Goal: Information Seeking & Learning: Learn about a topic

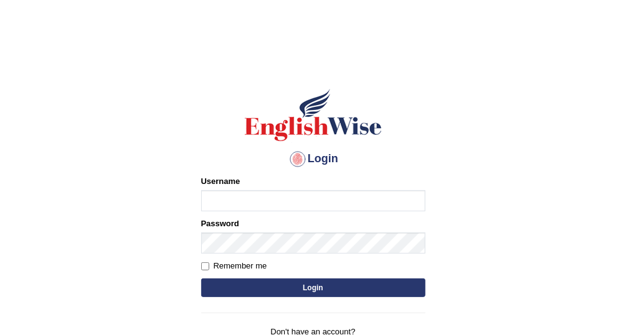
type input "Vallarie97"
click at [317, 288] on button "Login" at bounding box center [313, 288] width 224 height 19
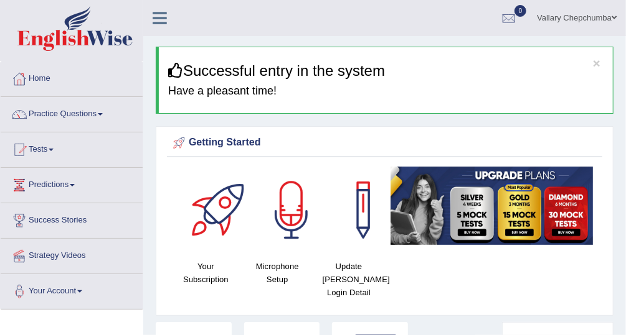
click at [118, 168] on link "Predictions" at bounding box center [72, 183] width 142 height 31
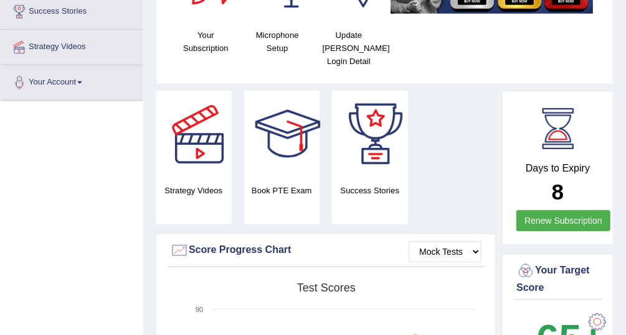
scroll to position [231, 0]
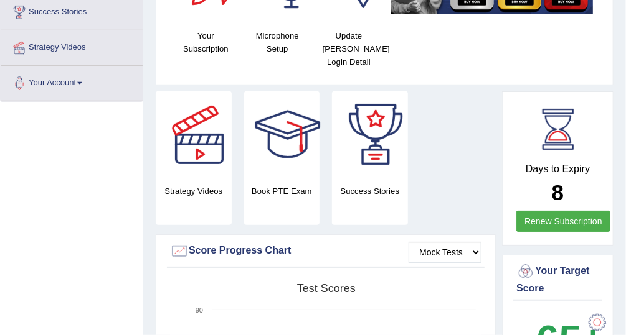
click at [601, 228] on link "Renew Subscription" at bounding box center [563, 221] width 94 height 21
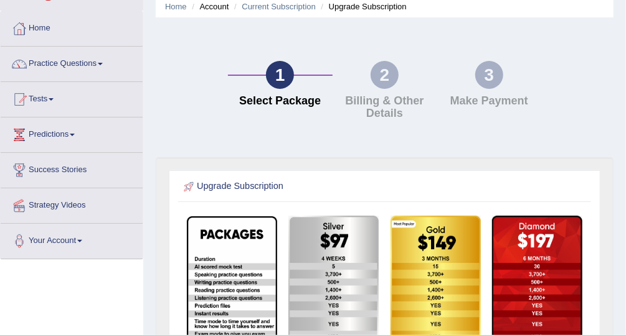
scroll to position [50, 0]
click at [45, 104] on link "Tests" at bounding box center [72, 97] width 142 height 31
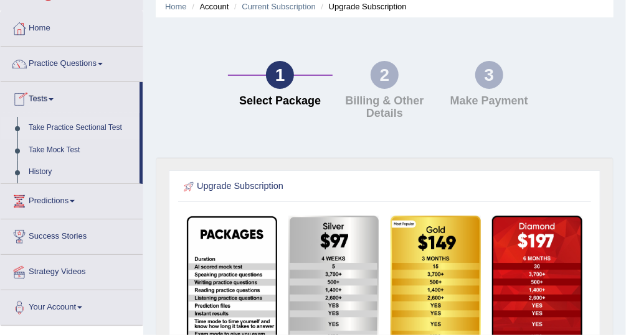
click at [53, 129] on link "Take Practice Sectional Test" at bounding box center [81, 128] width 116 height 22
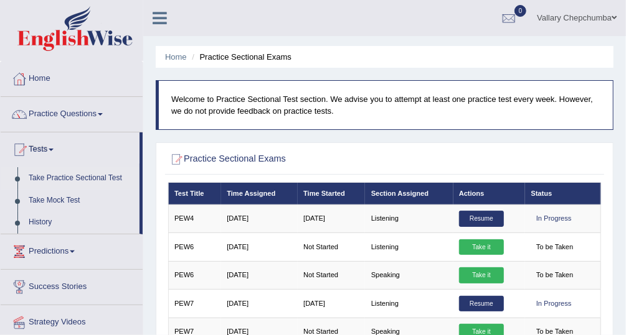
click at [39, 152] on link "Tests" at bounding box center [70, 148] width 139 height 31
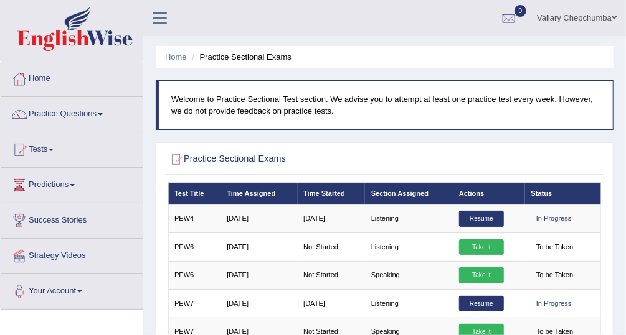
click at [39, 148] on link "Tests" at bounding box center [72, 148] width 142 height 31
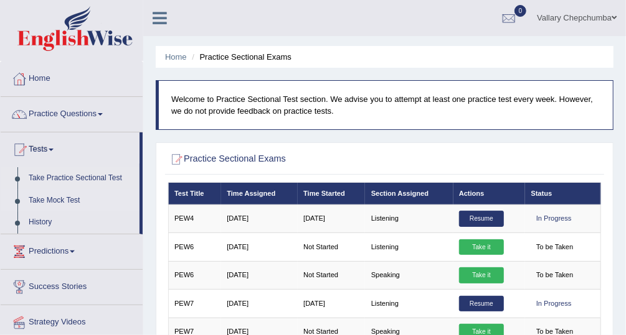
click at [49, 203] on link "Take Mock Test" at bounding box center [81, 201] width 116 height 22
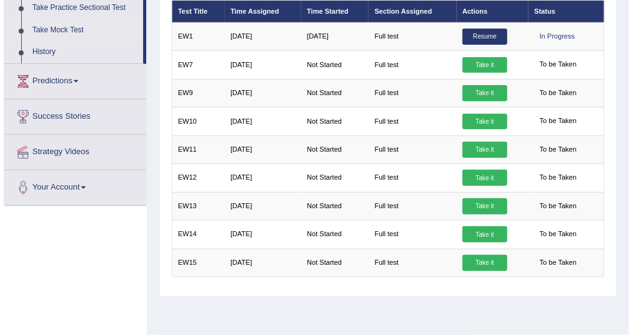
scroll to position [176, 0]
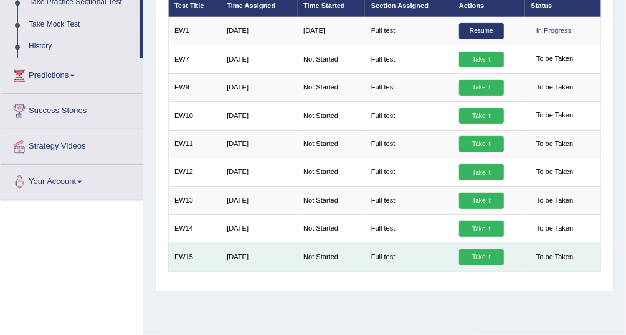
click at [484, 250] on link "Take it" at bounding box center [481, 258] width 45 height 16
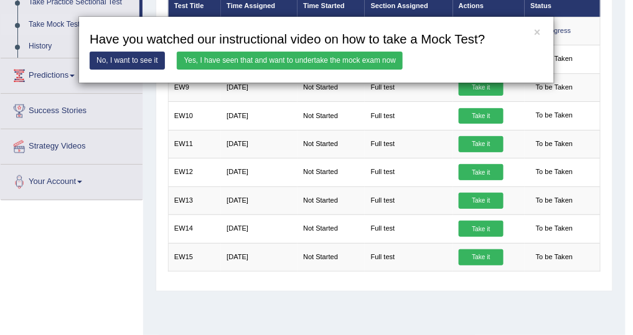
click at [345, 55] on link "Yes, I have seen that and want to undertake the mock exam now" at bounding box center [290, 61] width 226 height 18
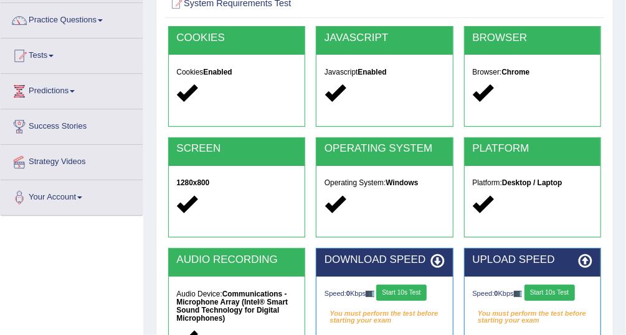
scroll to position [317, 0]
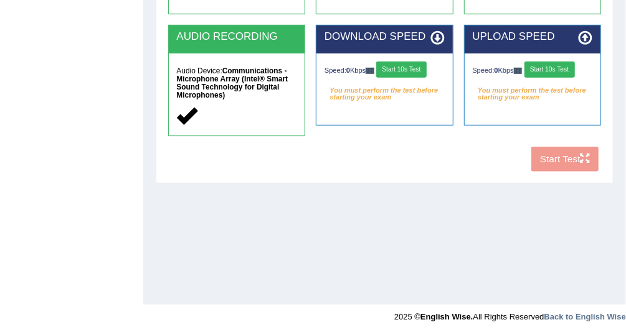
click at [421, 62] on button "Start 10s Test" at bounding box center [401, 70] width 50 height 16
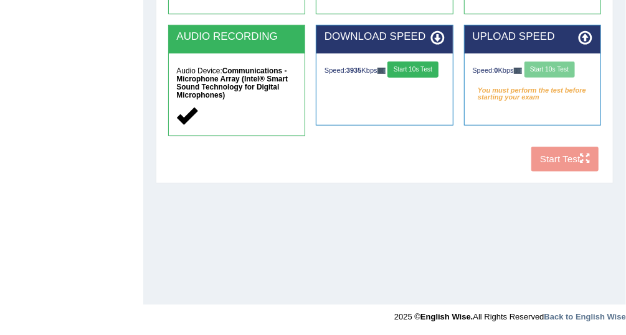
click at [545, 63] on div "Speed: 0 Kbps Start 10s Test" at bounding box center [532, 71] width 120 height 19
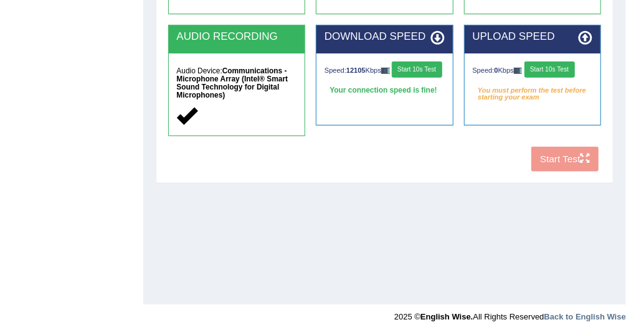
click at [556, 70] on button "Start 10s Test" at bounding box center [549, 70] width 50 height 16
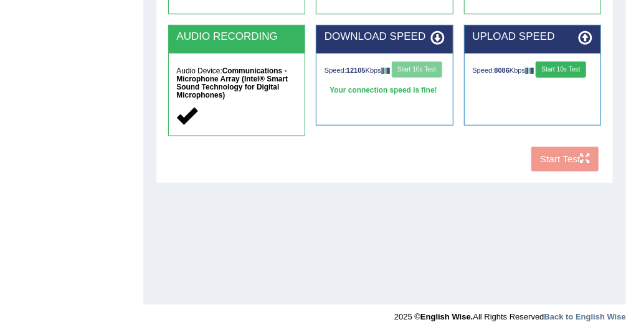
click at [354, 80] on div "Speed: 12105 Kbps Start 10s Test" at bounding box center [384, 71] width 120 height 19
click at [573, 68] on button "Start 10s Test" at bounding box center [560, 70] width 50 height 16
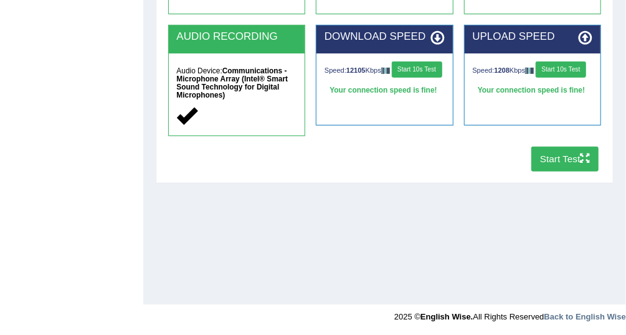
click at [573, 157] on button "Start Test" at bounding box center [565, 159] width 68 height 24
